Goal: Transaction & Acquisition: Book appointment/travel/reservation

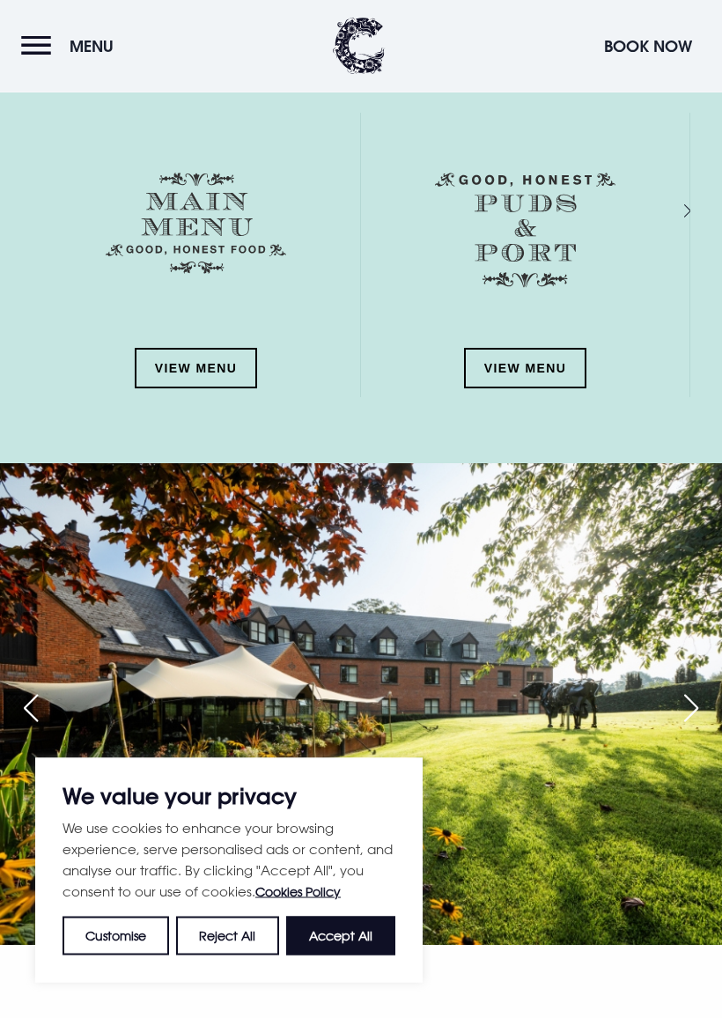
scroll to position [2259, 0]
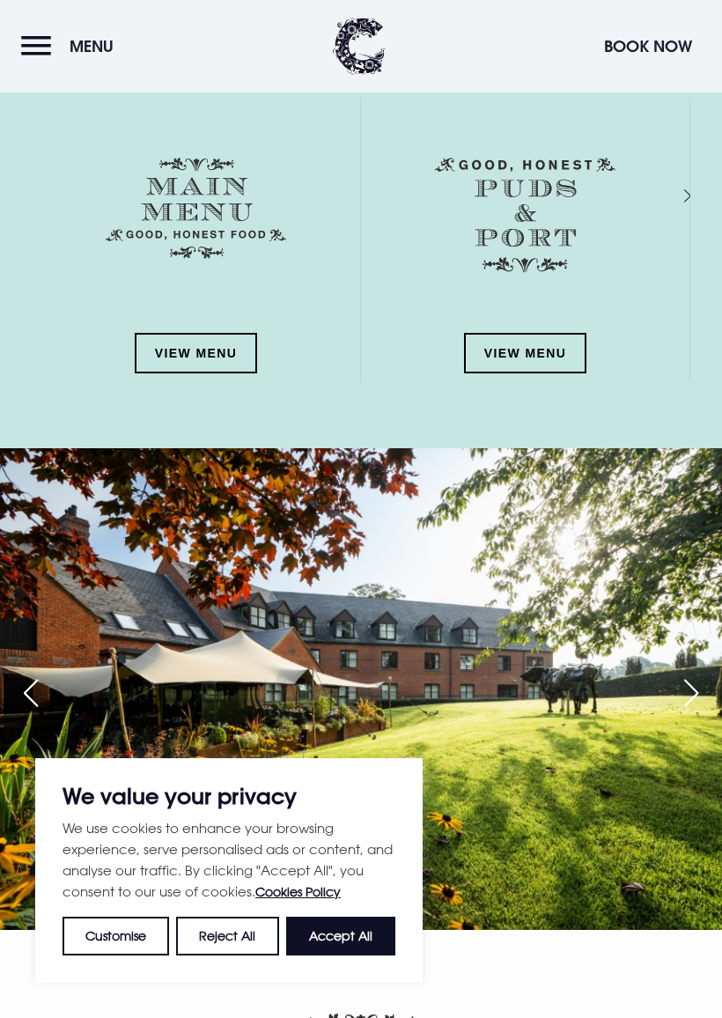
click at [224, 229] on img at bounding box center [196, 208] width 180 height 101
click at [234, 348] on link "View Menu" at bounding box center [196, 353] width 123 height 40
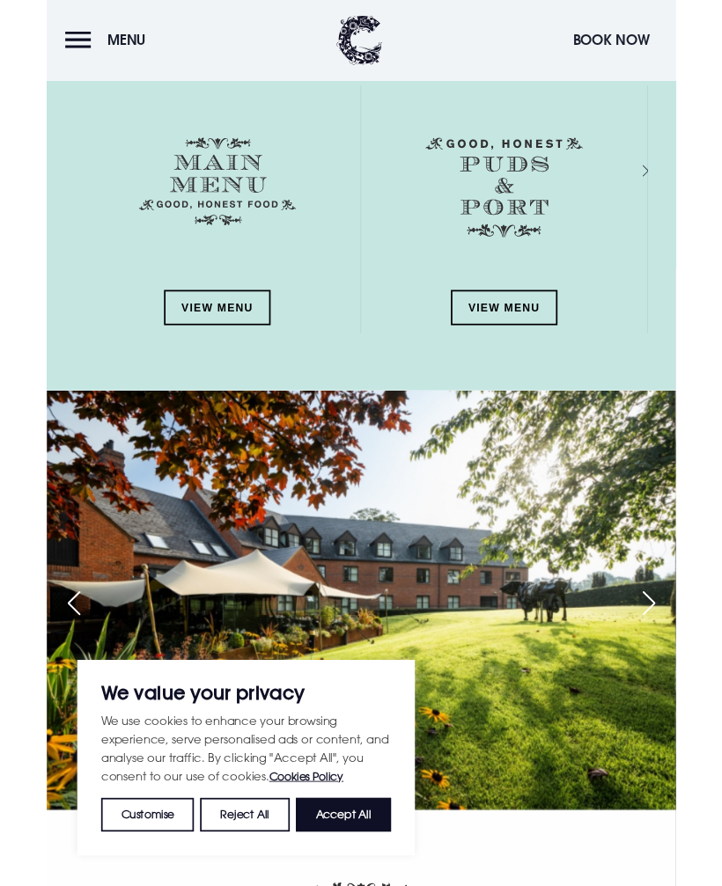
scroll to position [2319, 0]
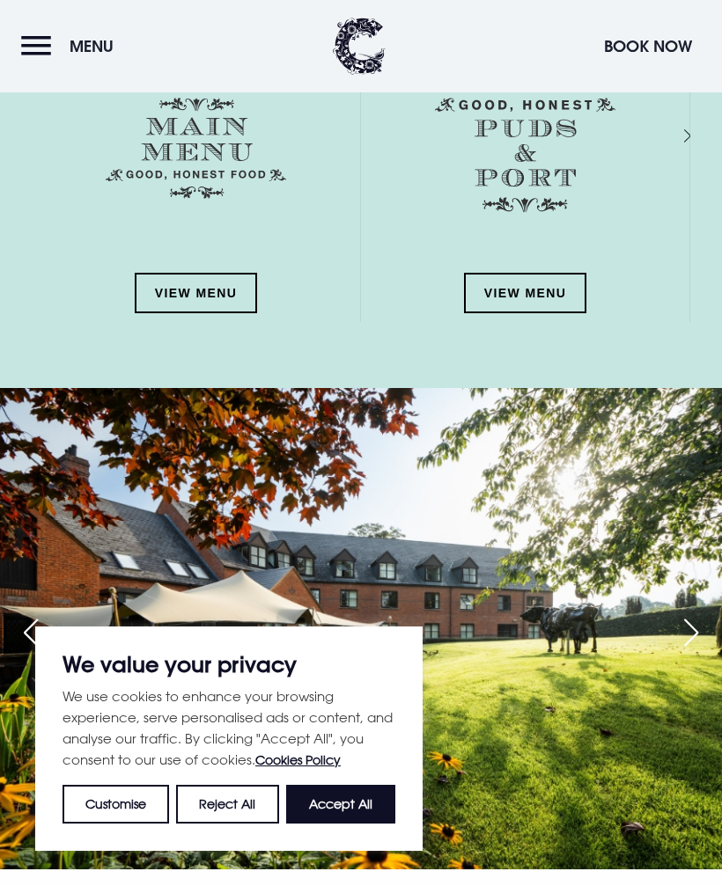
click at [533, 301] on link "View Menu" at bounding box center [525, 293] width 123 height 40
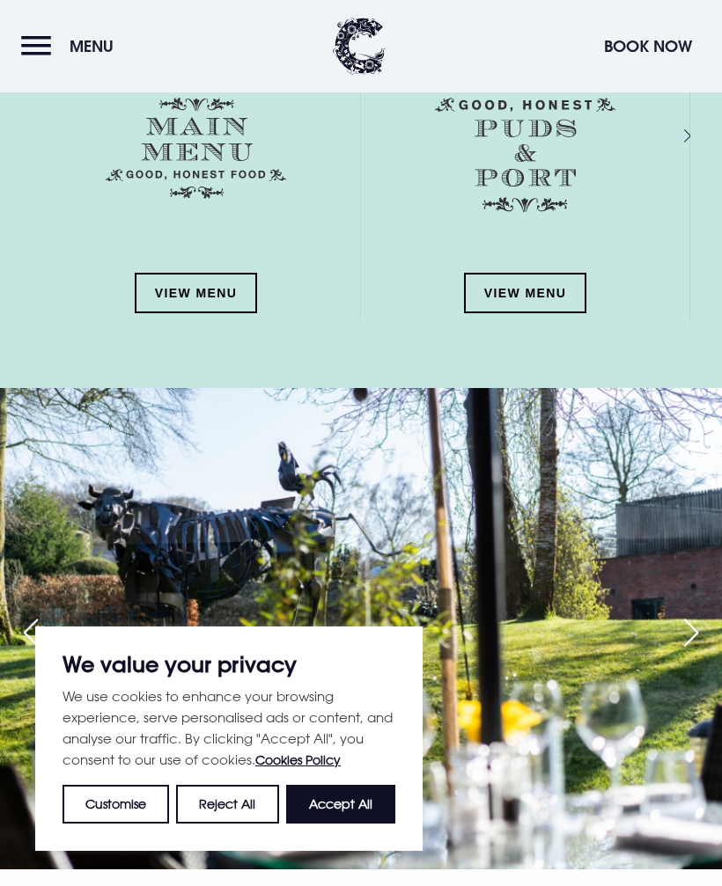
click at [342, 794] on button "Accept All" at bounding box center [340, 804] width 109 height 39
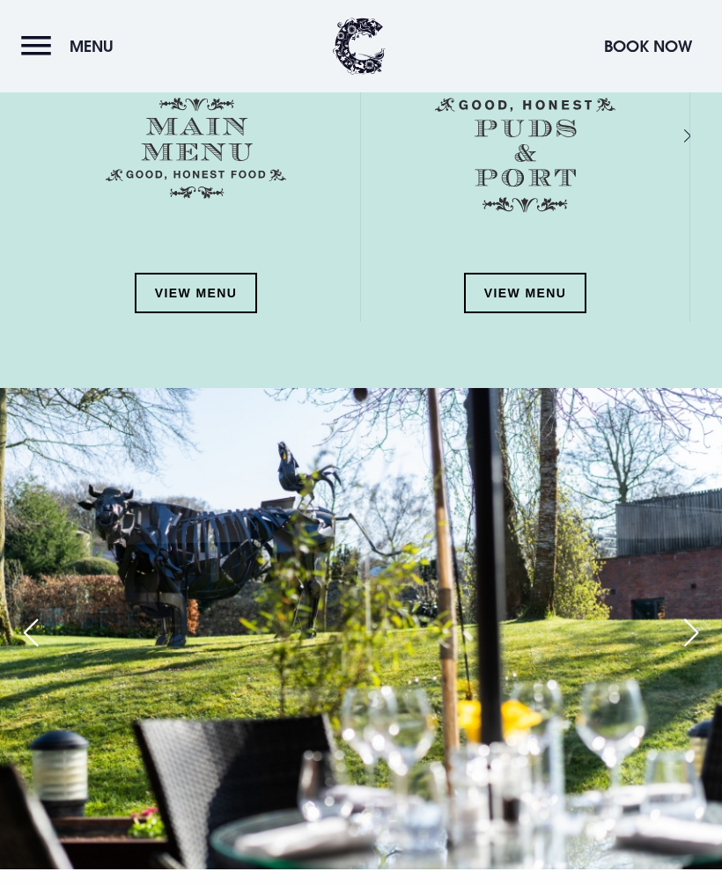
checkbox input "true"
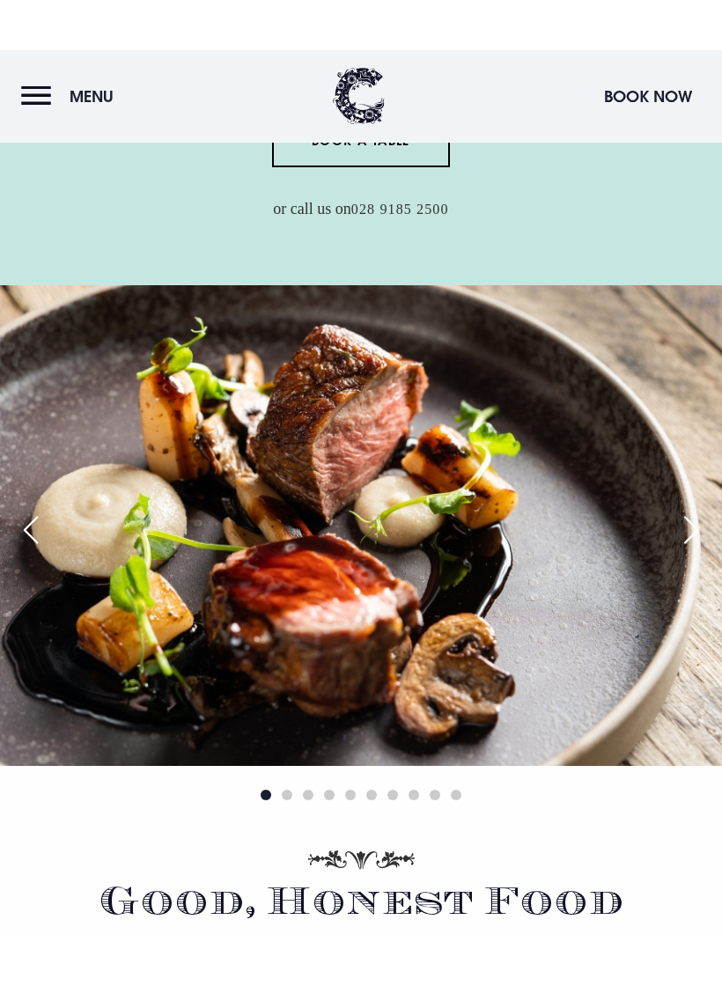
scroll to position [0, 0]
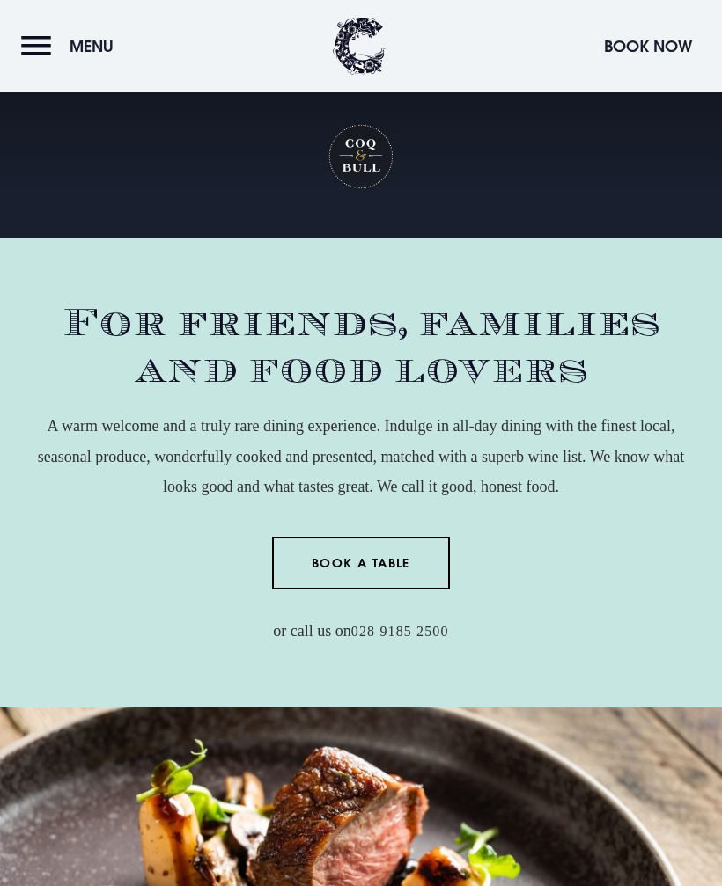
click at [45, 52] on button "Menu" at bounding box center [71, 46] width 101 height 38
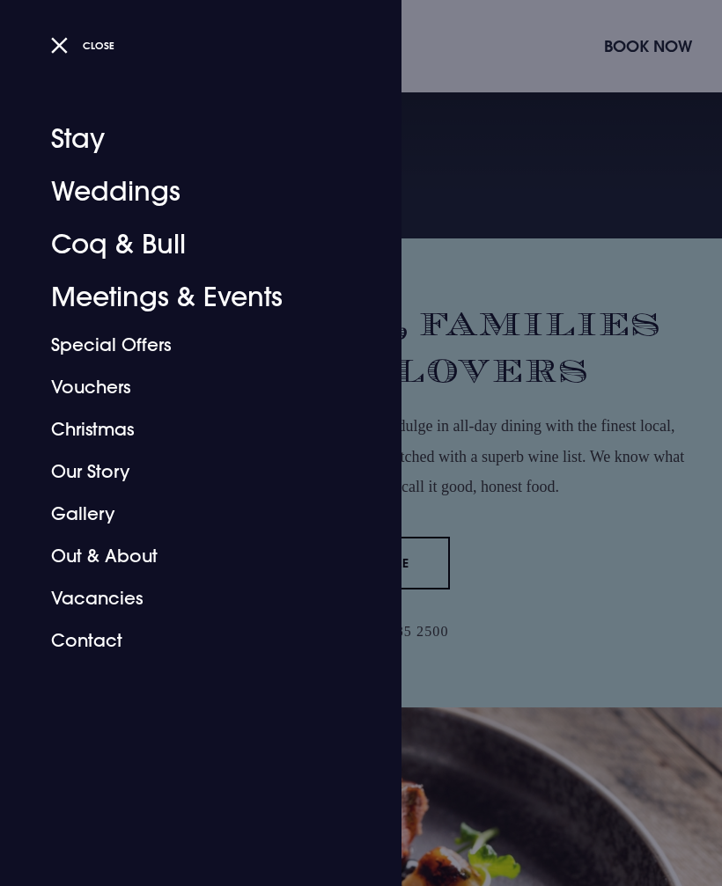
click at [63, 40] on button "Close" at bounding box center [83, 46] width 64 height 26
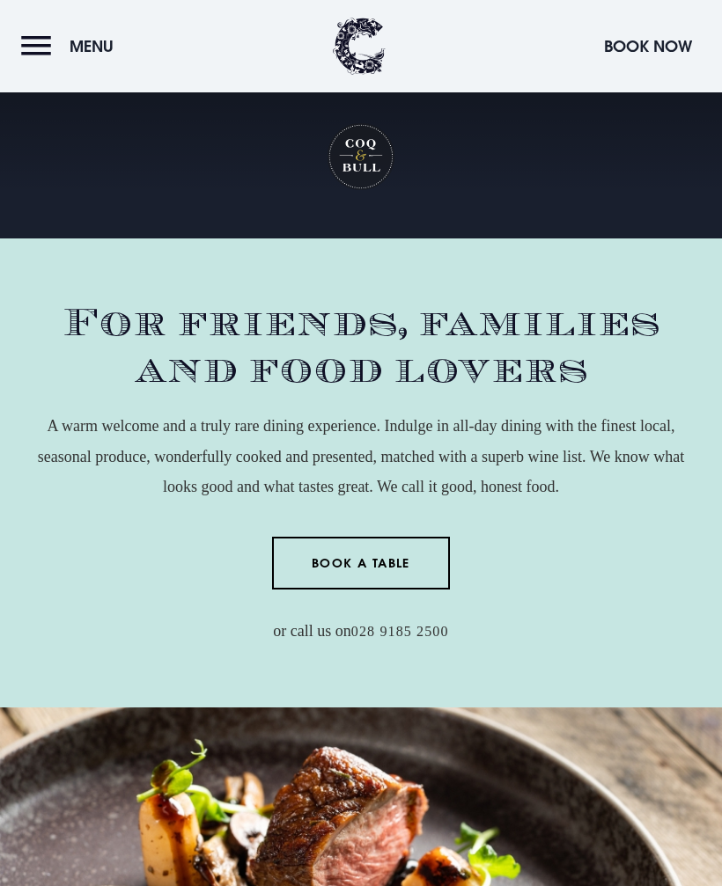
click at [49, 51] on button "Menu" at bounding box center [71, 46] width 101 height 38
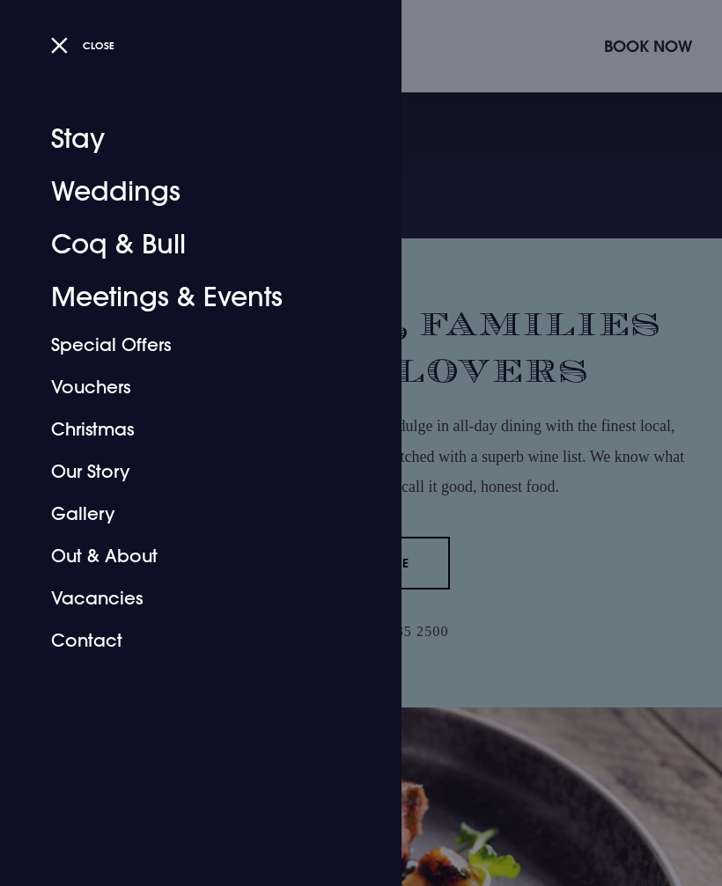
click at [621, 323] on div at bounding box center [361, 443] width 722 height 886
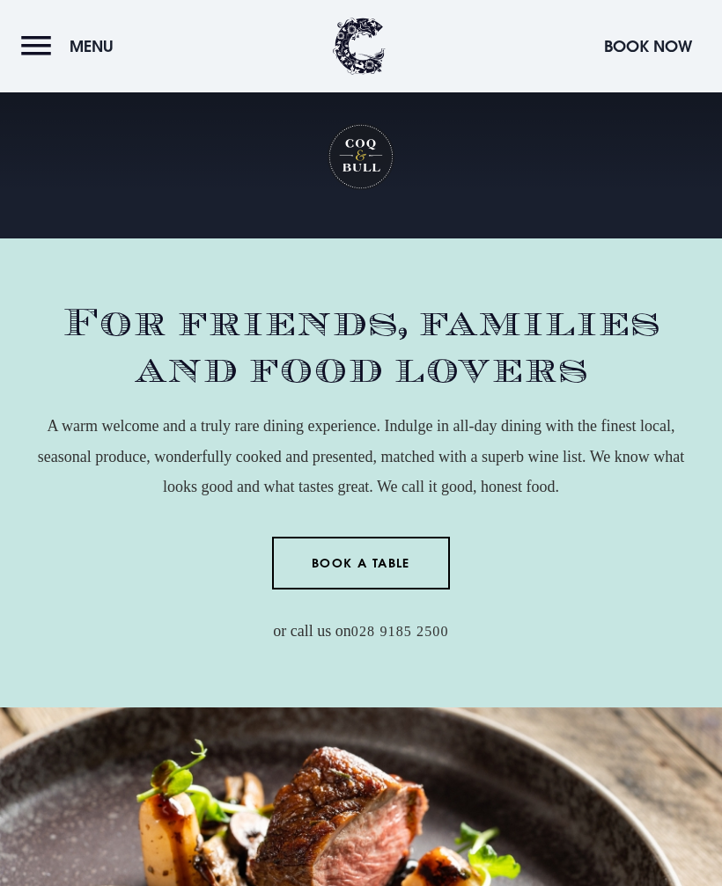
click at [42, 58] on button "Menu" at bounding box center [71, 46] width 101 height 38
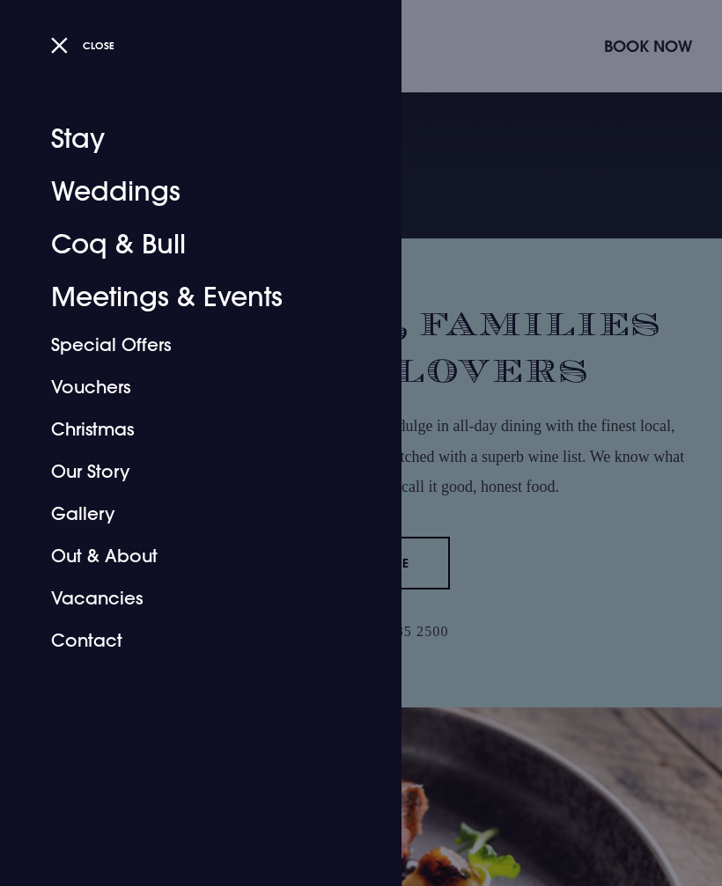
click at [165, 241] on link "Coq & Bull" at bounding box center [190, 244] width 278 height 53
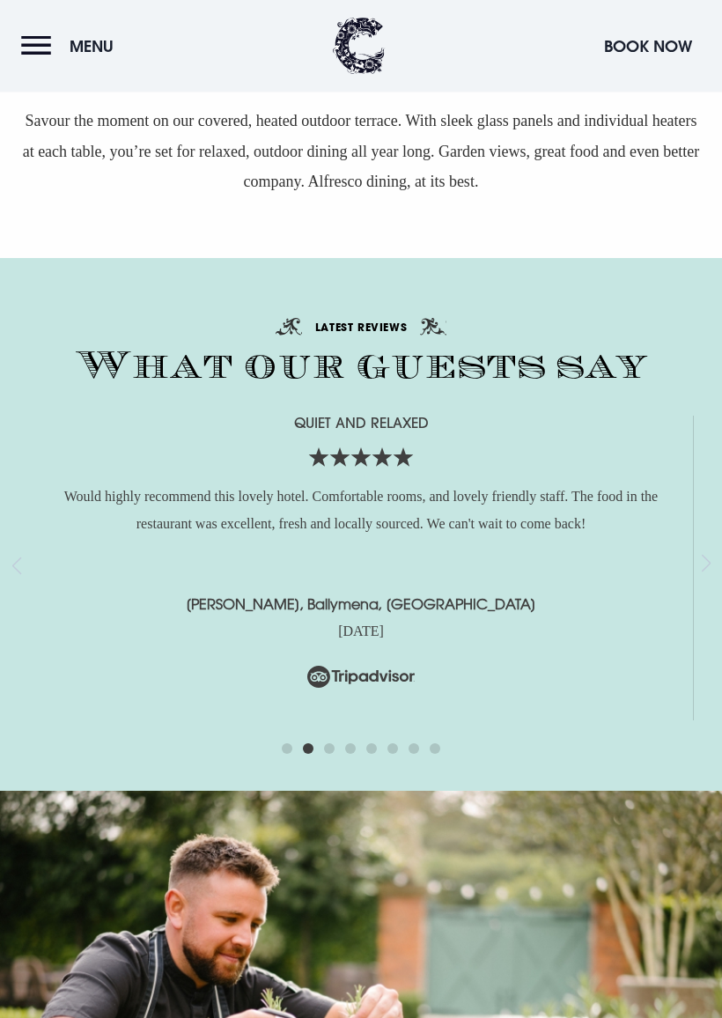
scroll to position [3427, 0]
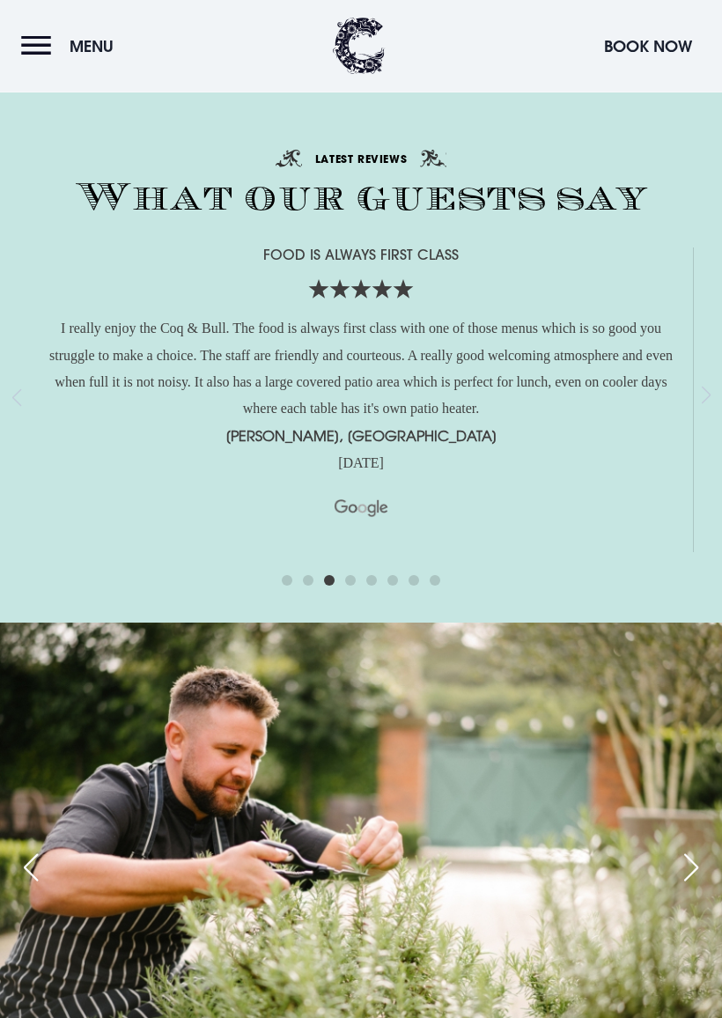
click at [435, 576] on span "Go to slide 8" at bounding box center [435, 581] width 11 height 11
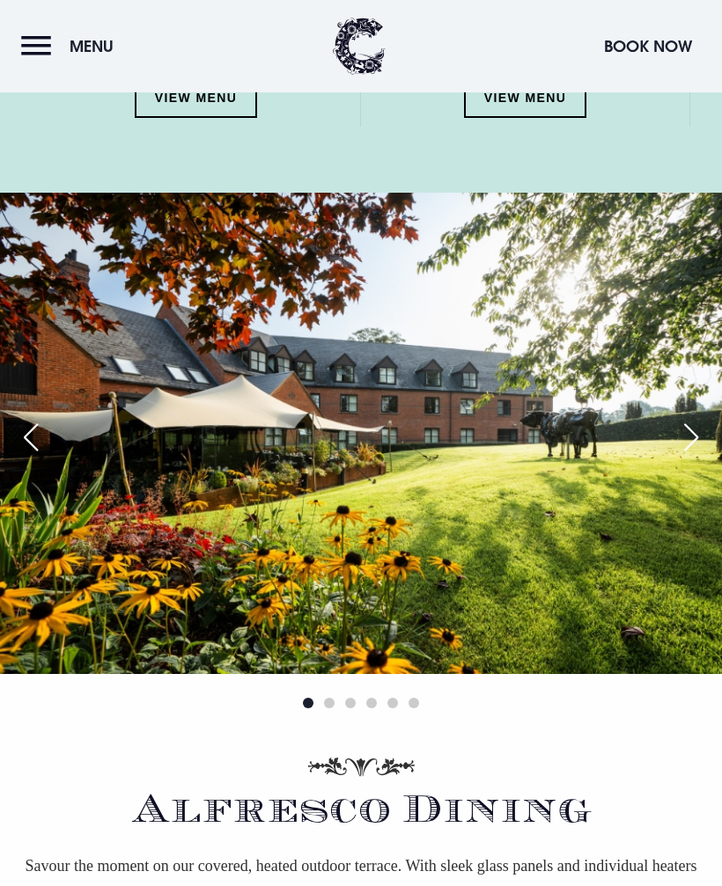
scroll to position [2471, 0]
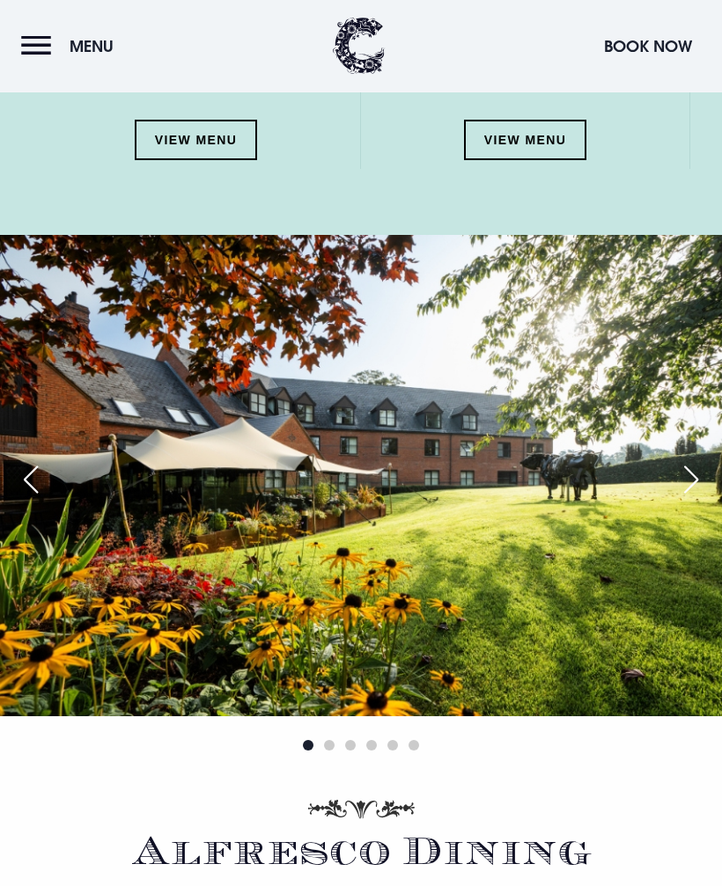
click at [40, 35] on button "Menu" at bounding box center [71, 46] width 101 height 38
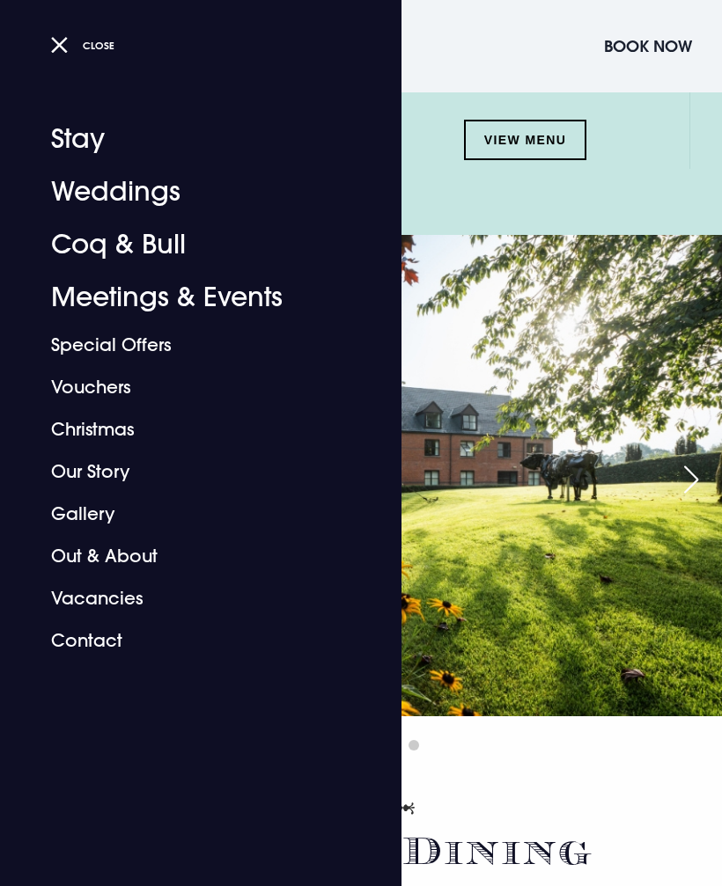
scroll to position [2472, 0]
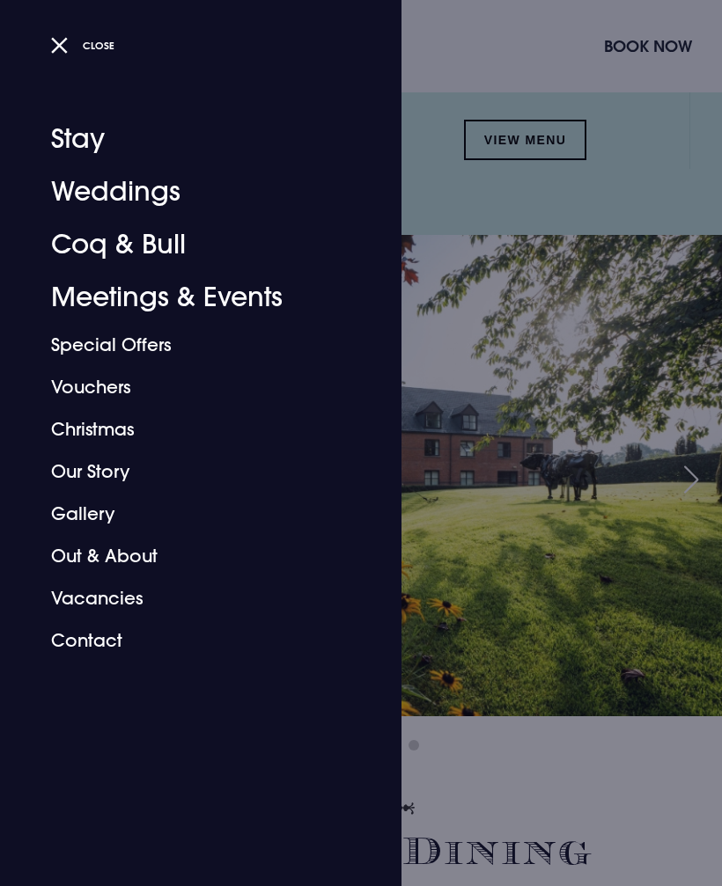
click at [127, 431] on link "Christmas" at bounding box center [190, 429] width 278 height 42
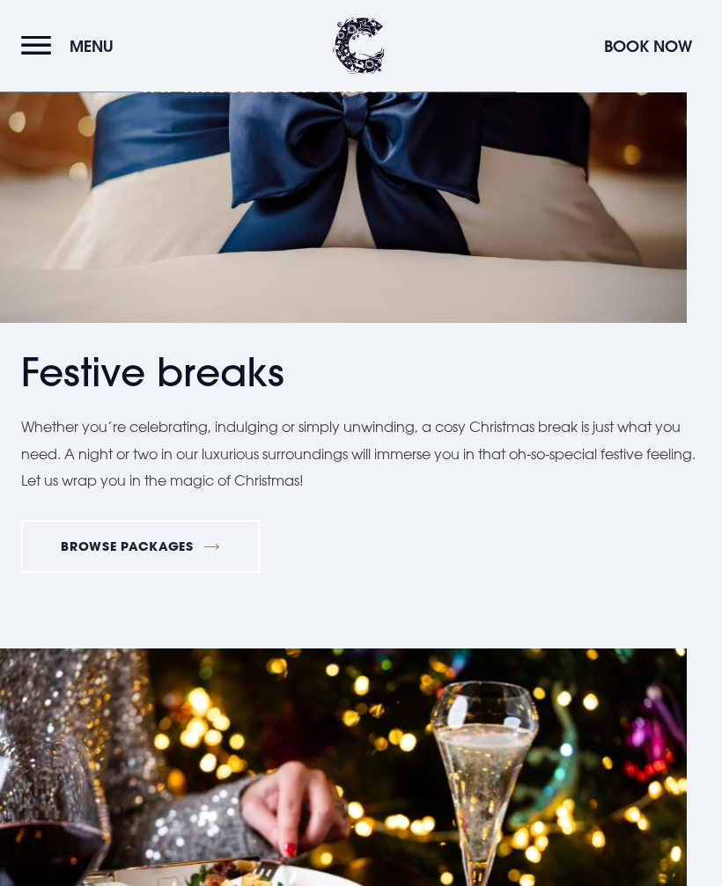
scroll to position [3085, 0]
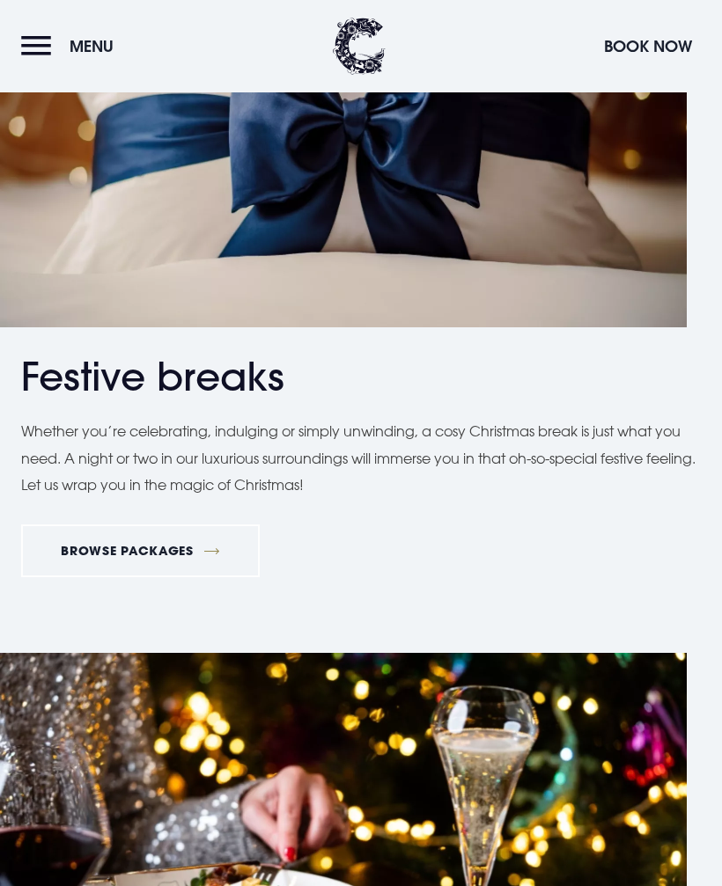
click at [202, 548] on link "BROWSE PACKAGES" at bounding box center [140, 551] width 239 height 53
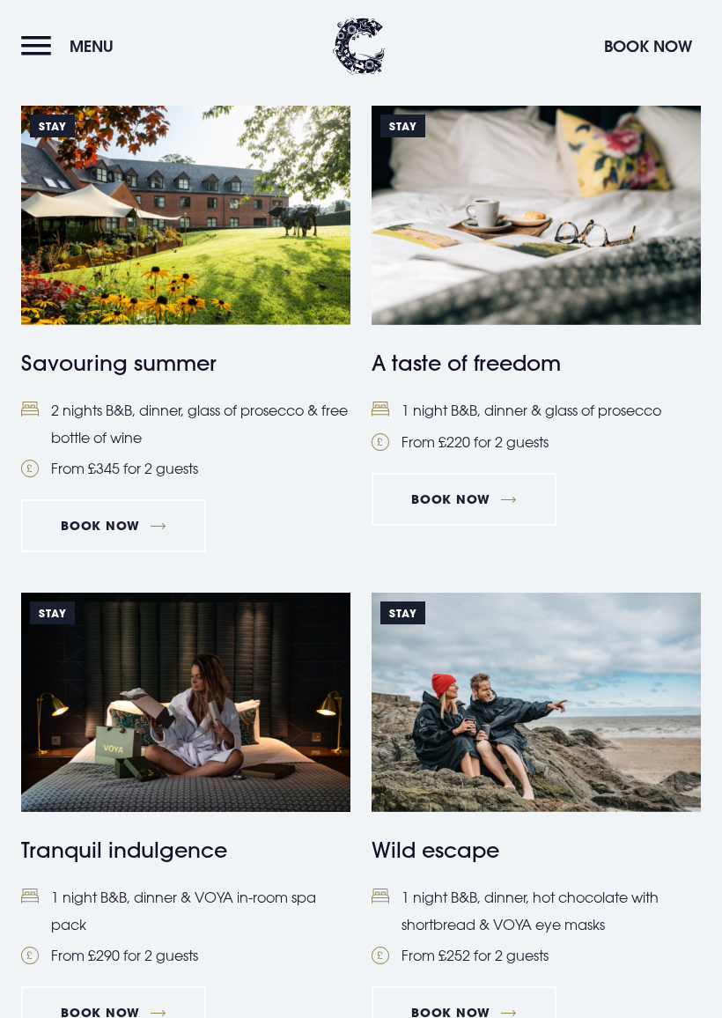
scroll to position [471, 0]
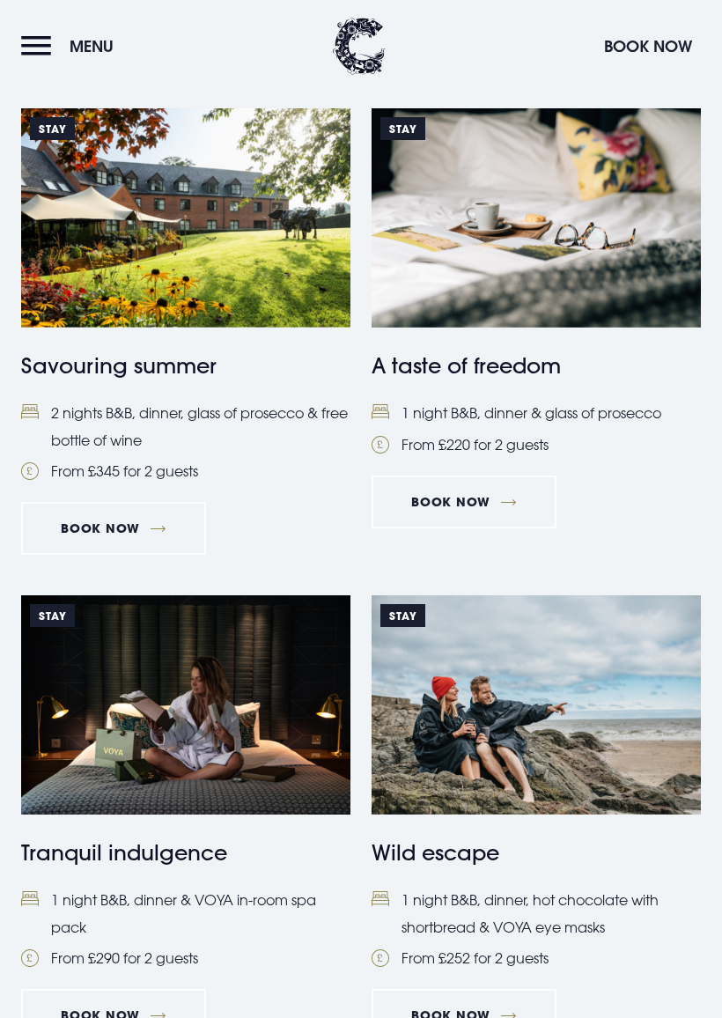
click at [557, 542] on div "Stay A taste of freedom 1 night B&B, dinner & glass of prosecco From £220 for 2…" at bounding box center [535, 338] width 329 height 460
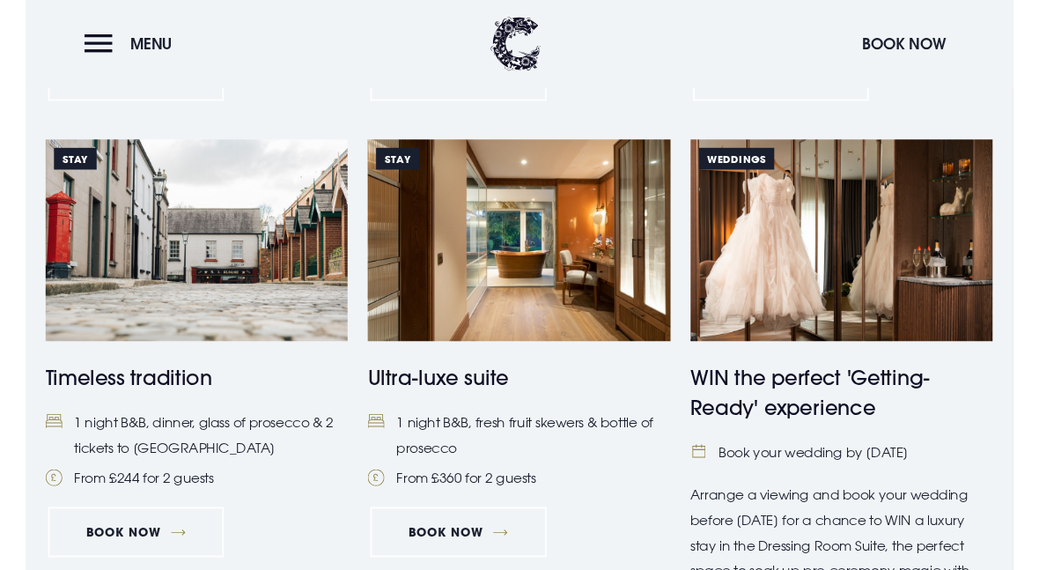
scroll to position [1677, 0]
